Goal: Transaction & Acquisition: Purchase product/service

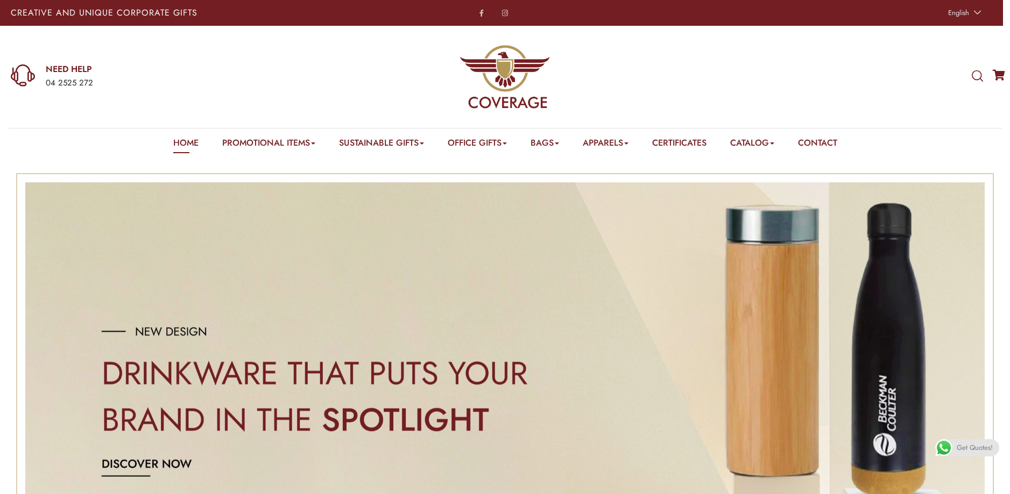
click at [980, 72] on icon at bounding box center [977, 76] width 11 height 12
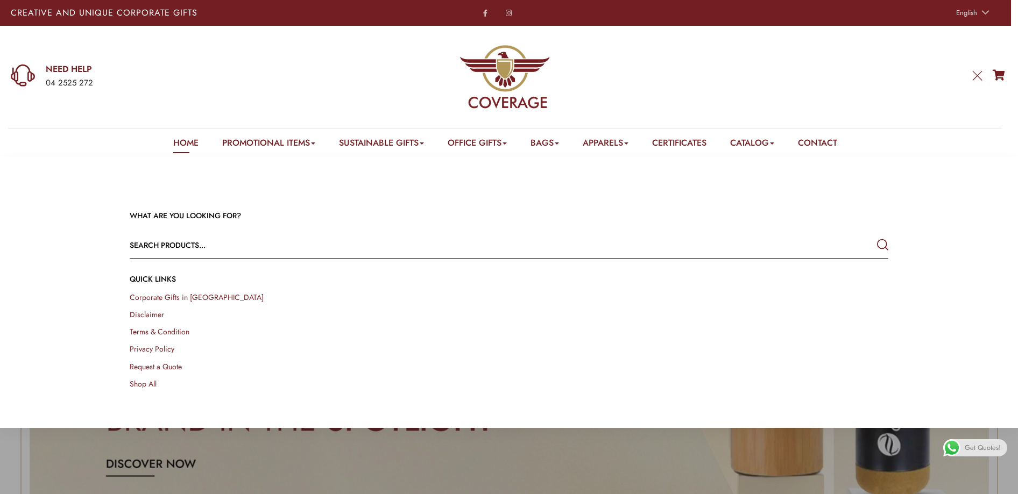
click at [747, 253] on form "Select a category Apparels Caps Scarfs T-Shirts Towels Bags Cotton Bags Jute Ba…" at bounding box center [509, 245] width 759 height 27
click at [725, 243] on input "text" at bounding box center [433, 245] width 607 height 26
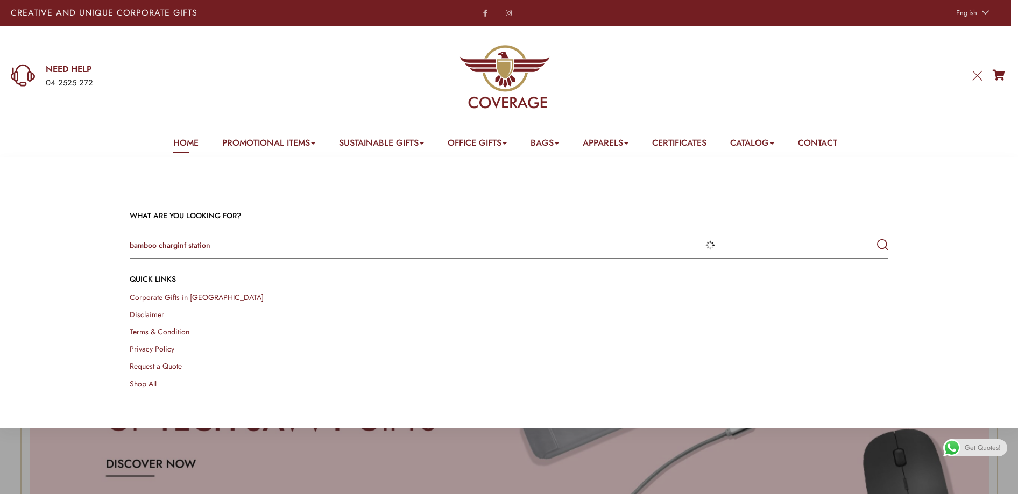
click at [877, 235] on button "submit" at bounding box center [882, 244] width 11 height 19
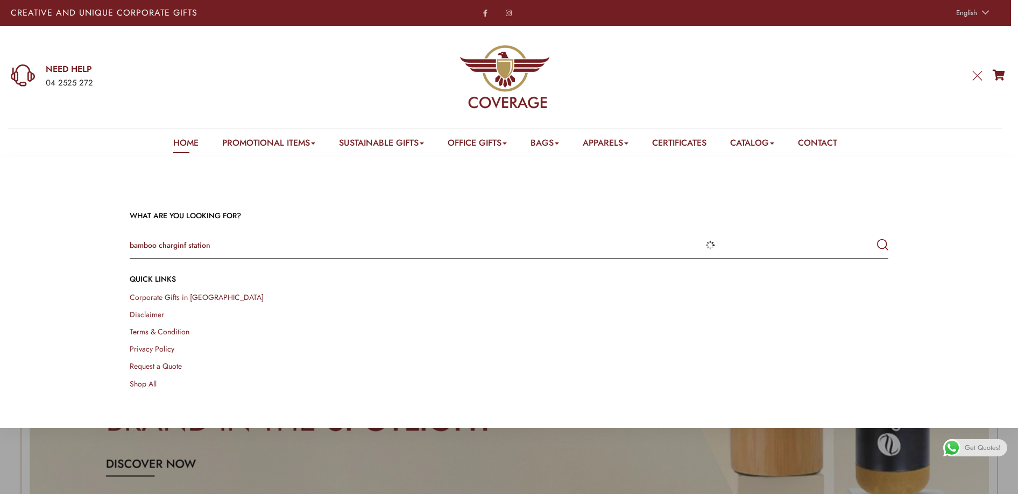
drag, startPoint x: 221, startPoint y: 253, endPoint x: 200, endPoint y: 246, distance: 22.3
click at [218, 253] on input "bamboo charginf station" at bounding box center [433, 245] width 607 height 26
click at [185, 246] on input "bamboo charginf station" at bounding box center [433, 245] width 607 height 26
click at [189, 245] on input "bamboo charginf station" at bounding box center [433, 245] width 607 height 26
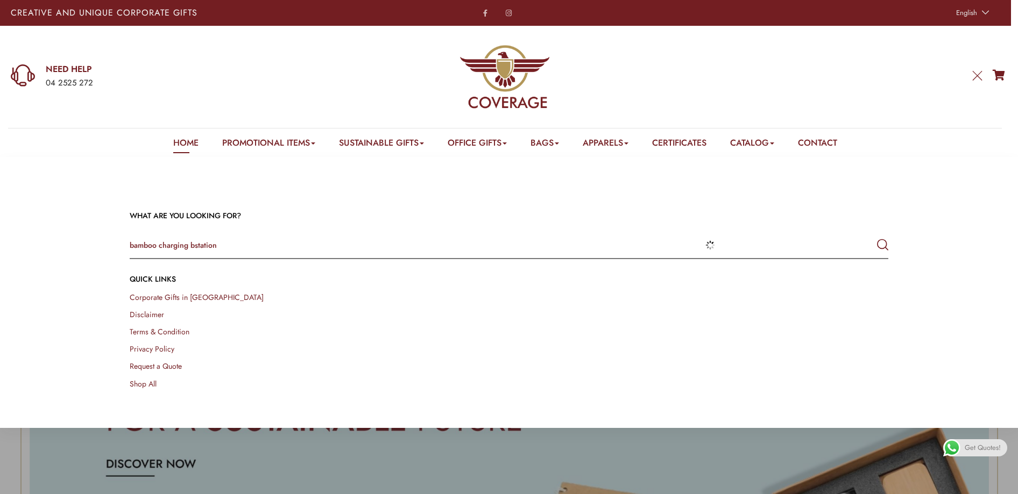
type input "bamboo charging bstation"
click at [877, 235] on button "submit" at bounding box center [882, 244] width 11 height 19
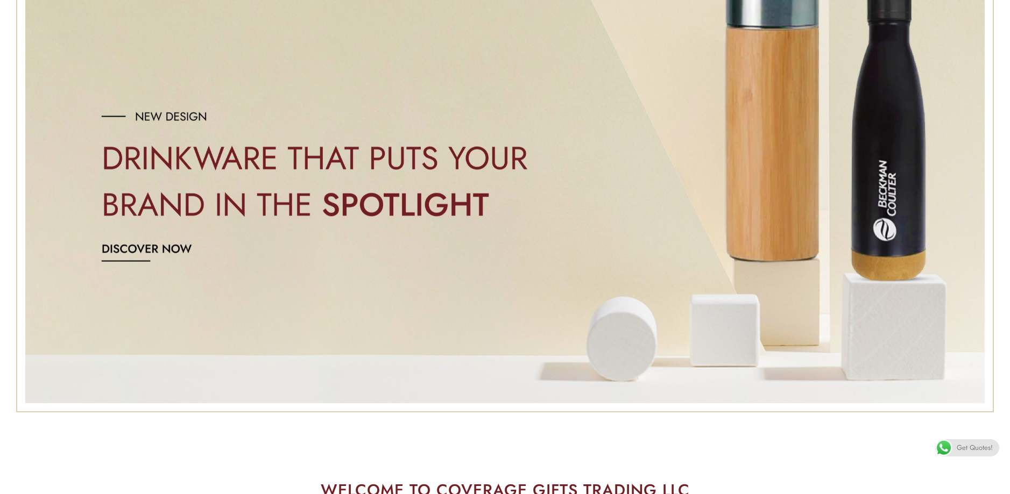
scroll to position [54, 0]
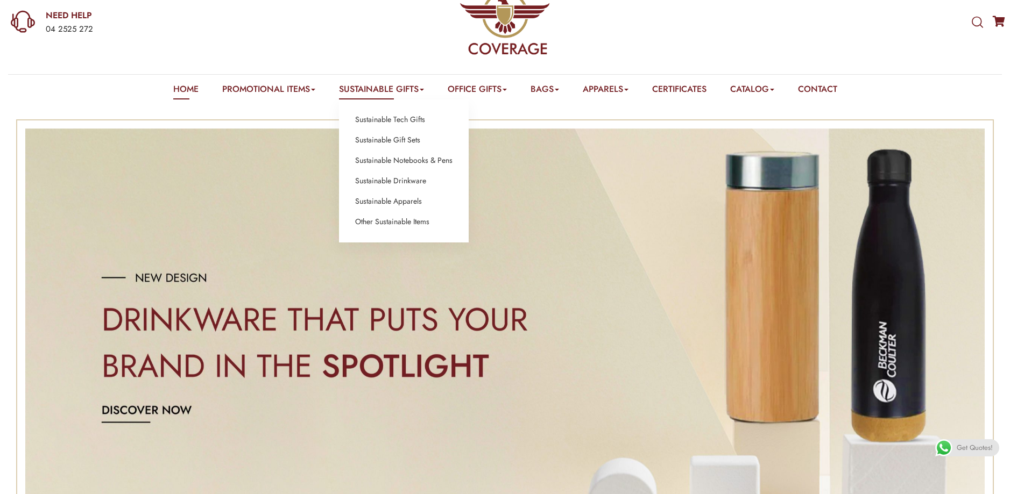
click at [369, 89] on link "Sustainable Gifts" at bounding box center [381, 91] width 85 height 17
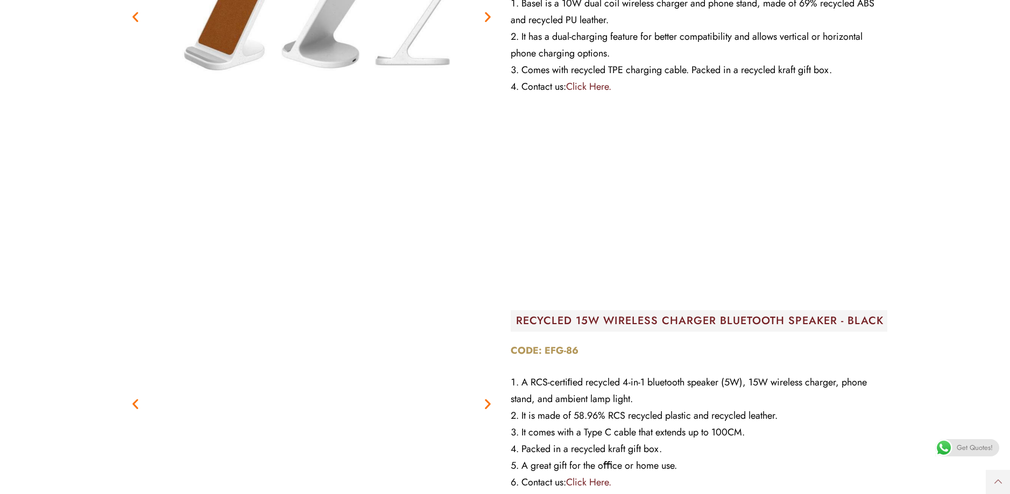
scroll to position [1829, 0]
